Goal: Task Accomplishment & Management: Complete application form

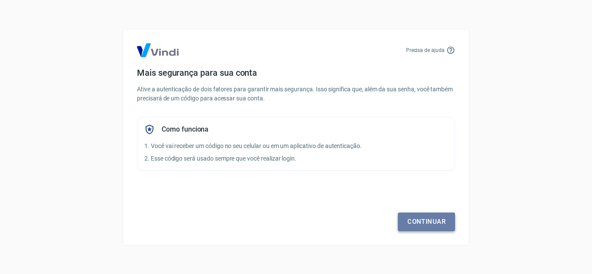
click at [425, 220] on link "Continuar" at bounding box center [426, 222] width 57 height 18
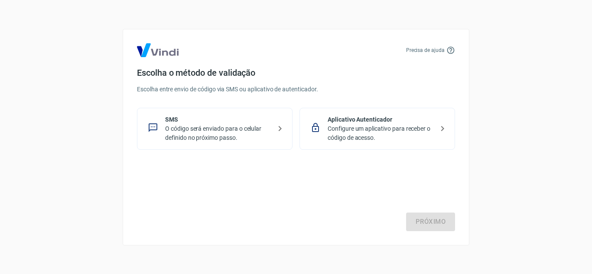
click at [259, 124] on p "O código será enviado para o celular definido no próximo passo." at bounding box center [218, 133] width 106 height 18
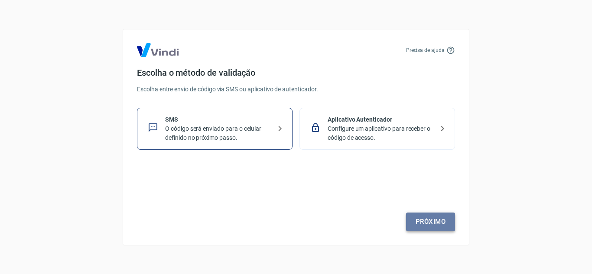
click at [420, 226] on link "Próximo" at bounding box center [430, 222] width 49 height 18
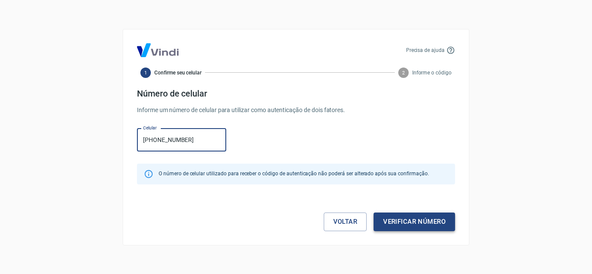
type input "[PHONE_NUMBER]"
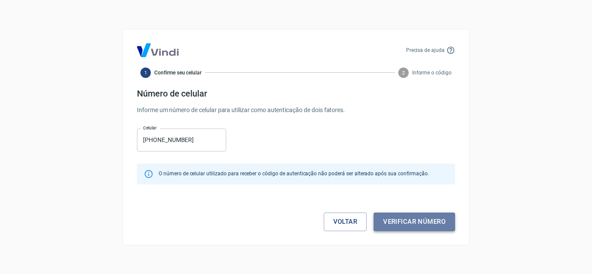
click at [380, 228] on button "Verificar número" at bounding box center [413, 222] width 81 height 18
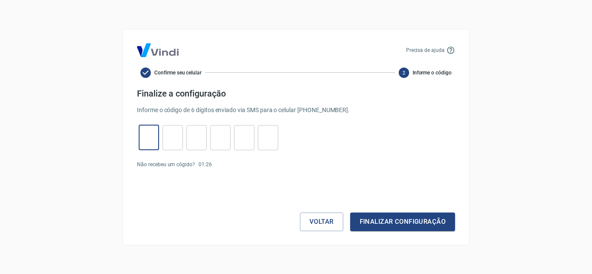
click at [144, 128] on input "tel" at bounding box center [149, 137] width 20 height 19
type input "8"
type input "2"
type input "4"
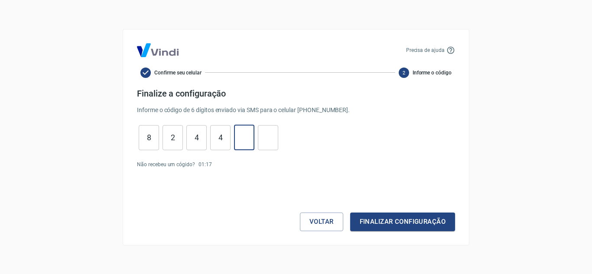
type input "9"
type input "4"
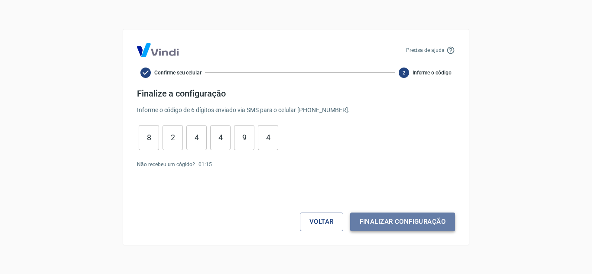
click at [389, 214] on button "Finalizar configuração" at bounding box center [402, 222] width 105 height 18
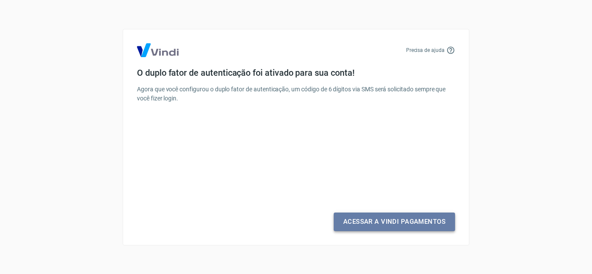
click at [389, 221] on link "Acessar a Vindi Pagamentos" at bounding box center [393, 222] width 121 height 18
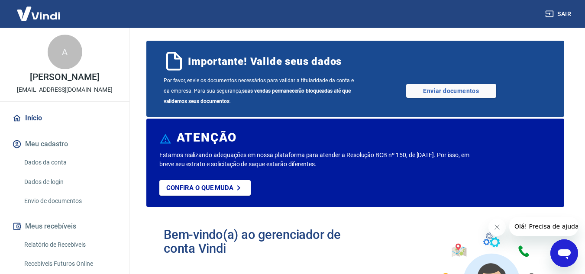
scroll to position [9, 0]
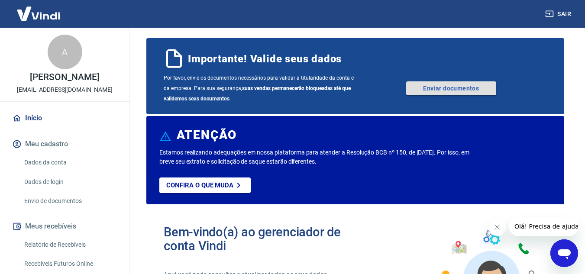
click at [450, 86] on link "Enviar documentos" at bounding box center [451, 88] width 90 height 14
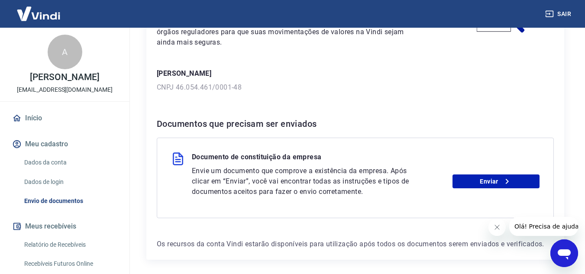
scroll to position [107, 0]
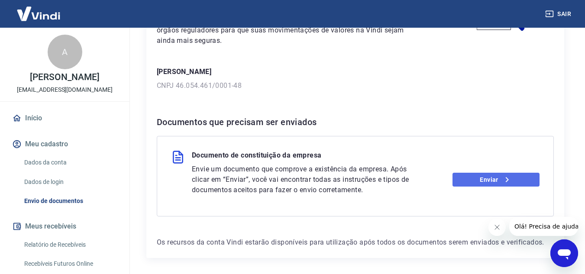
click at [470, 180] on link "Enviar" at bounding box center [496, 180] width 87 height 14
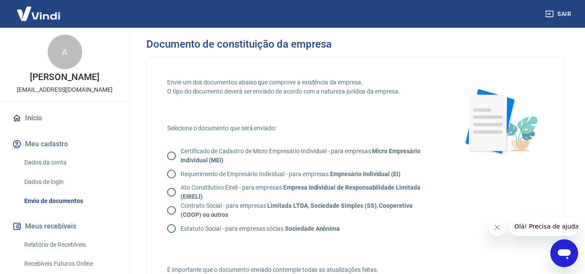
click at [312, 207] on strong "Limitada LTDA, Sociedade Simples (SS), Cooperativa (COOP) ou outros" at bounding box center [297, 210] width 232 height 16
click at [181, 207] on input "Contrato Social - para empresas Limitada LTDA, Sociedade Simples (SS), Cooperat…" at bounding box center [171, 210] width 18 height 18
radio input "true"
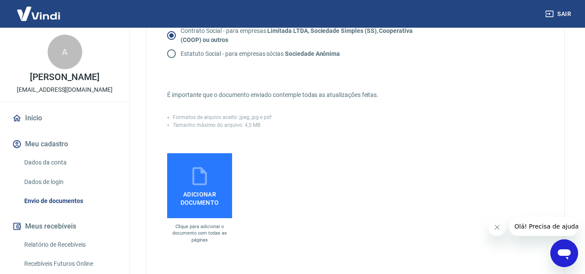
scroll to position [194, 0]
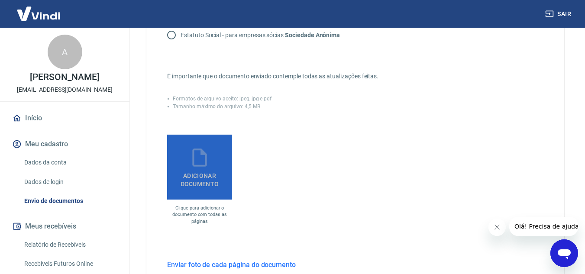
click at [201, 184] on span "Adicionar documento" at bounding box center [200, 177] width 58 height 19
click at [0, 0] on input "Adicionar documento" at bounding box center [0, 0] width 0 height 0
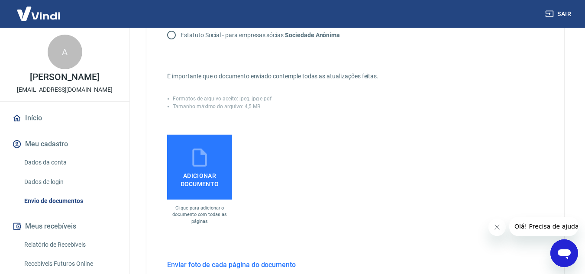
click at [196, 184] on span "Adicionar documento" at bounding box center [200, 177] width 58 height 19
click at [0, 0] on input "Adicionar documento" at bounding box center [0, 0] width 0 height 0
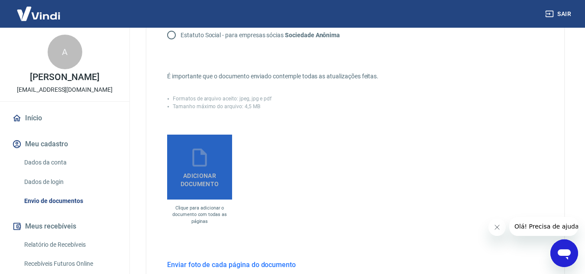
click at [190, 180] on span "Adicionar documento" at bounding box center [200, 177] width 58 height 19
click at [0, 0] on input "Adicionar documento" at bounding box center [0, 0] width 0 height 0
click at [207, 148] on icon at bounding box center [200, 158] width 22 height 22
click at [0, 0] on input "Adicionar documento" at bounding box center [0, 0] width 0 height 0
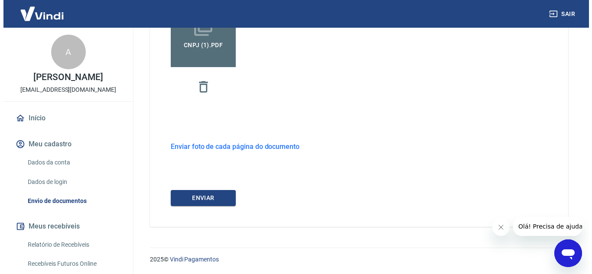
scroll to position [327, 0]
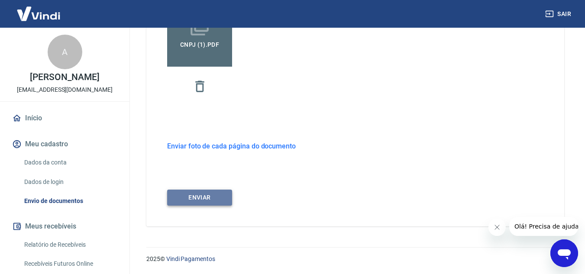
click at [214, 195] on button "ENVIAR" at bounding box center [199, 198] width 65 height 16
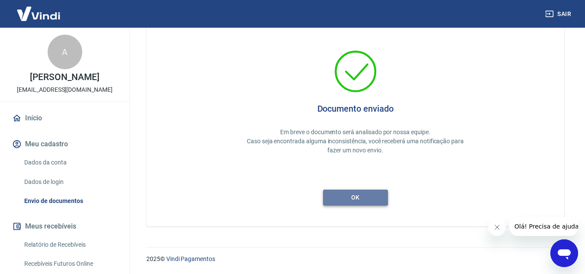
click at [363, 200] on button "ok" at bounding box center [355, 198] width 65 height 16
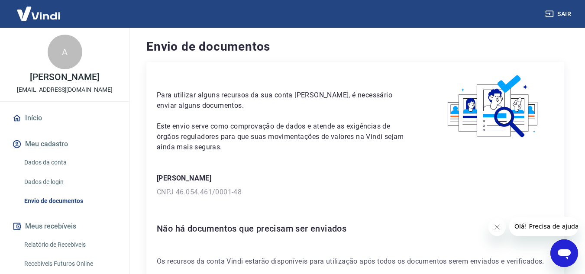
click at [55, 128] on link "Início" at bounding box center [64, 118] width 109 height 19
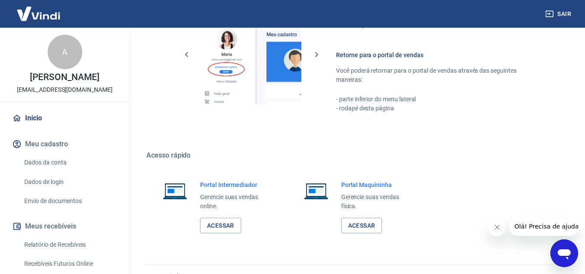
scroll to position [526, 0]
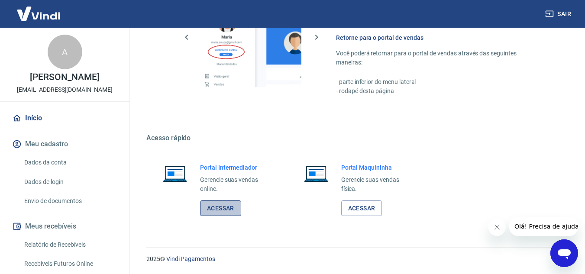
click at [224, 208] on link "Acessar" at bounding box center [220, 209] width 41 height 16
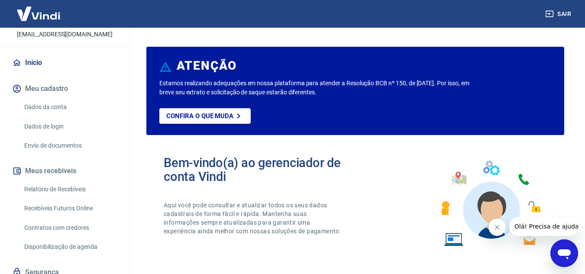
scroll to position [59, 0]
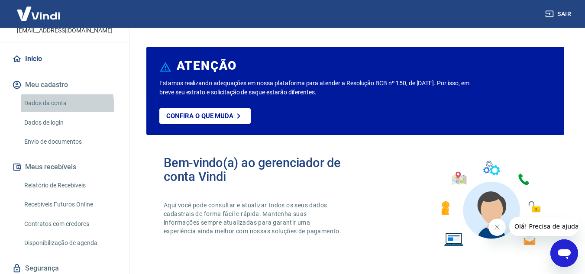
click at [47, 112] on link "Dados da conta" at bounding box center [70, 103] width 98 height 18
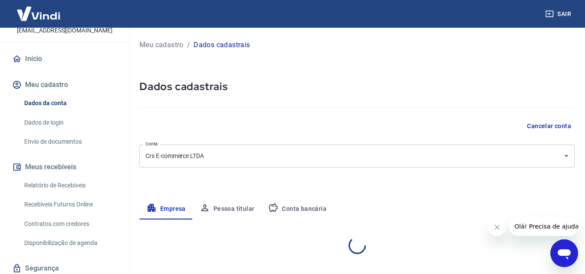
select select "SP"
select select "business"
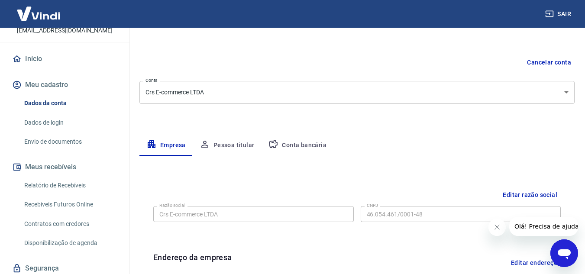
scroll to position [28, 0]
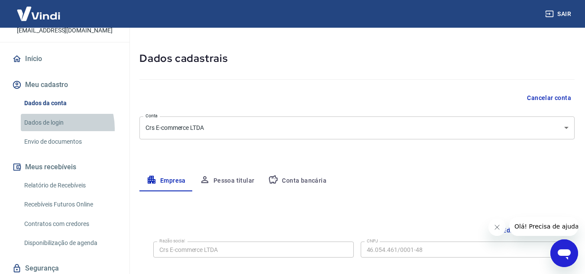
click at [50, 132] on link "Dados de login" at bounding box center [70, 123] width 98 height 18
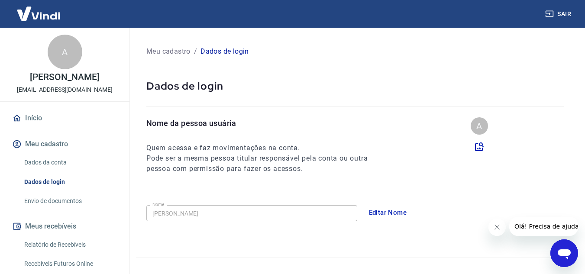
click at [59, 82] on p "[PERSON_NAME]" at bounding box center [64, 77] width 69 height 9
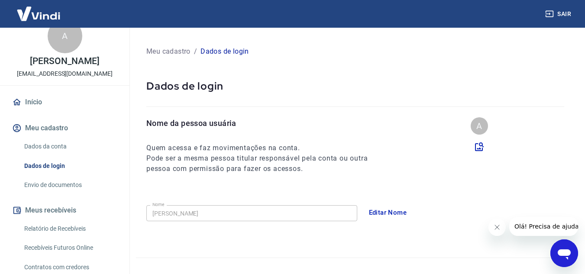
scroll to position [19, 0]
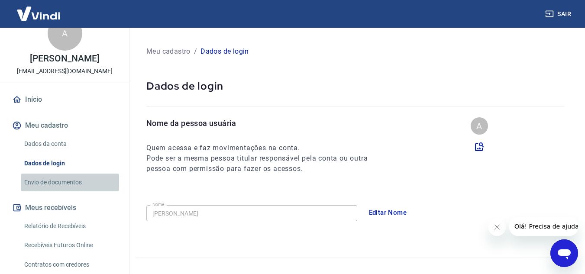
click at [75, 188] on link "Envio de documentos" at bounding box center [70, 183] width 98 height 18
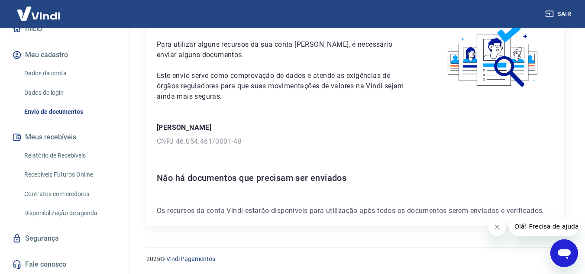
scroll to position [98, 0]
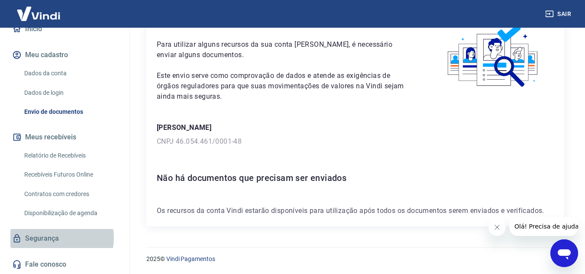
click at [55, 238] on link "Segurança" at bounding box center [64, 238] width 109 height 19
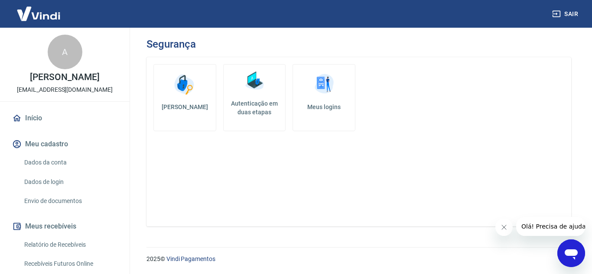
click at [36, 21] on img at bounding box center [38, 13] width 56 height 26
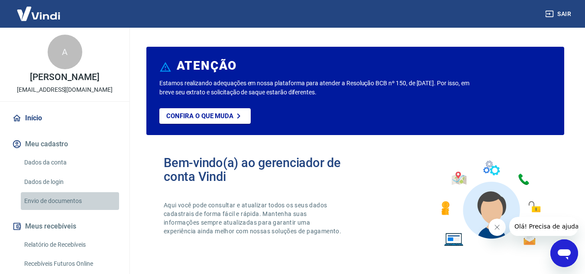
click at [76, 210] on link "Envio de documentos" at bounding box center [70, 201] width 98 height 18
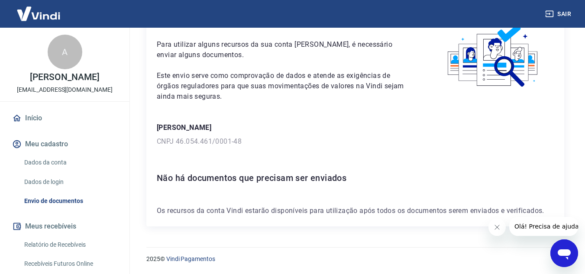
scroll to position [12, 0]
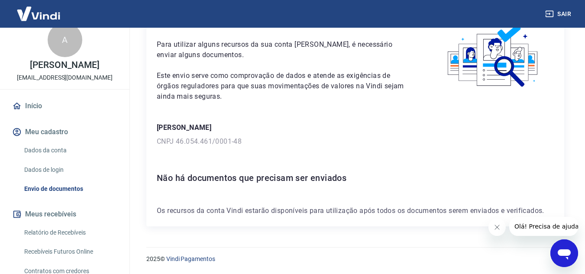
click at [60, 159] on link "Dados da conta" at bounding box center [70, 151] width 98 height 18
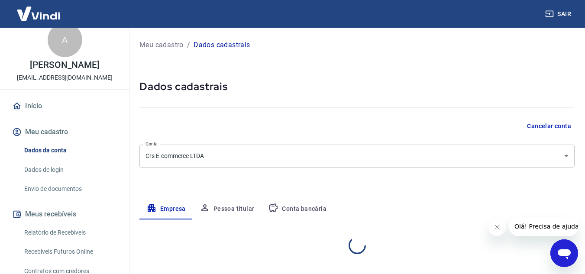
select select "SP"
select select "business"
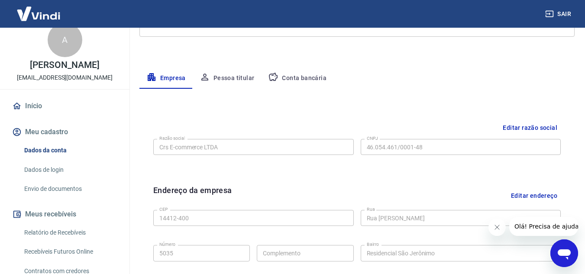
scroll to position [106, 0]
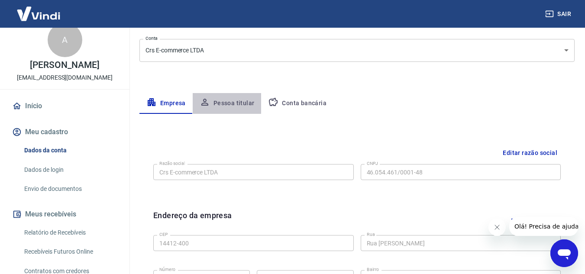
click at [233, 108] on button "Pessoa titular" at bounding box center [227, 103] width 69 height 21
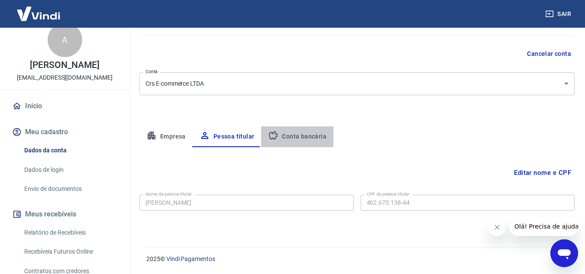
click at [315, 138] on button "Conta bancária" at bounding box center [297, 136] width 72 height 21
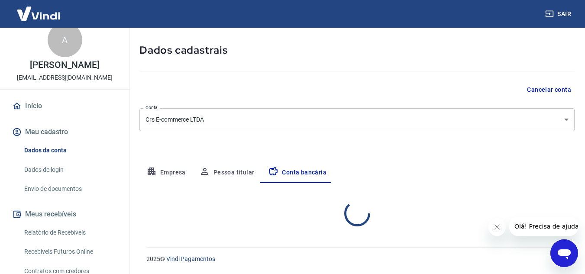
select select "1"
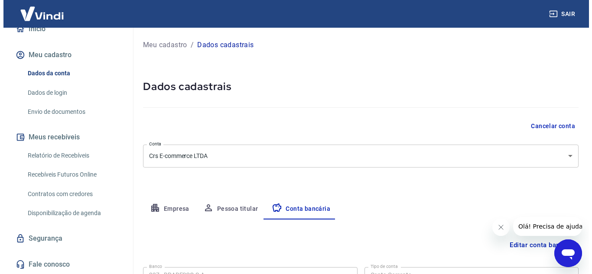
scroll to position [98, 0]
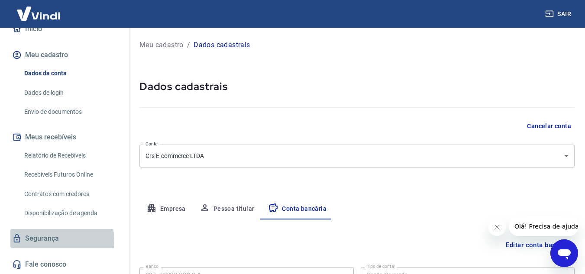
click at [57, 240] on link "Segurança" at bounding box center [64, 238] width 109 height 19
